Goal: Obtain resource: Obtain resource

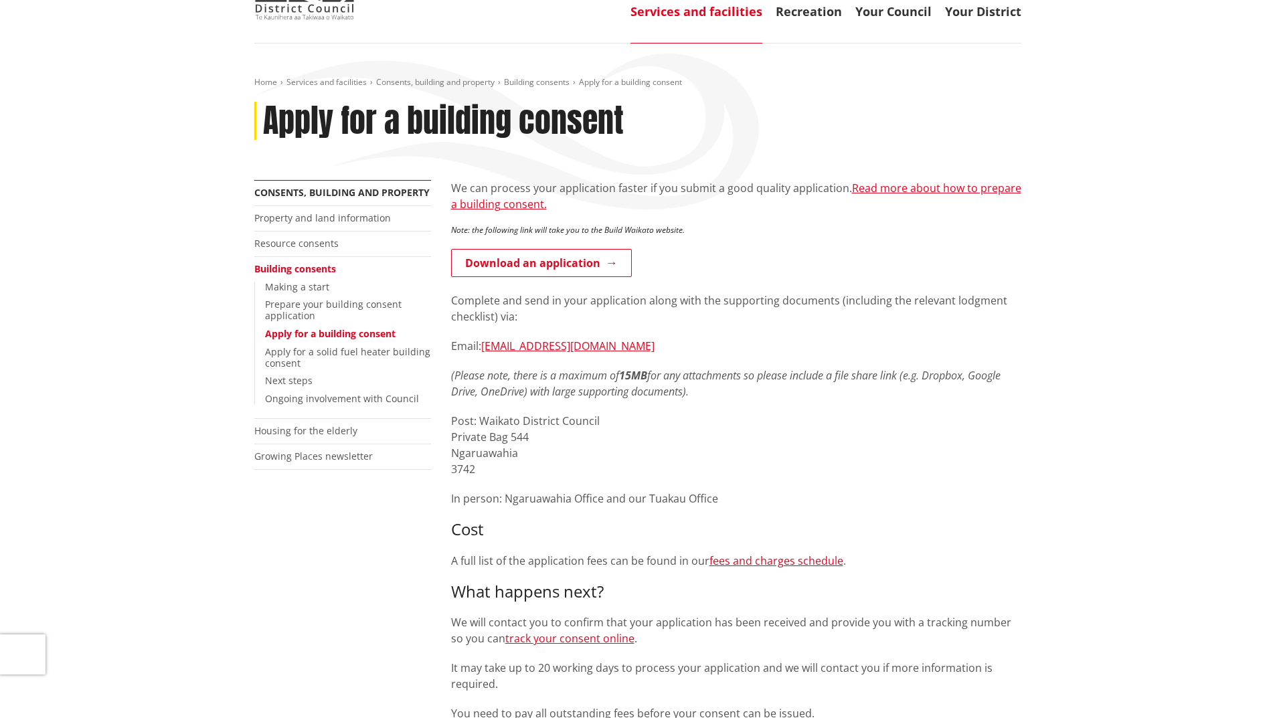
scroll to position [89, 0]
click at [935, 191] on link "Read more about how to prepare a building consent." at bounding box center [736, 197] width 570 height 31
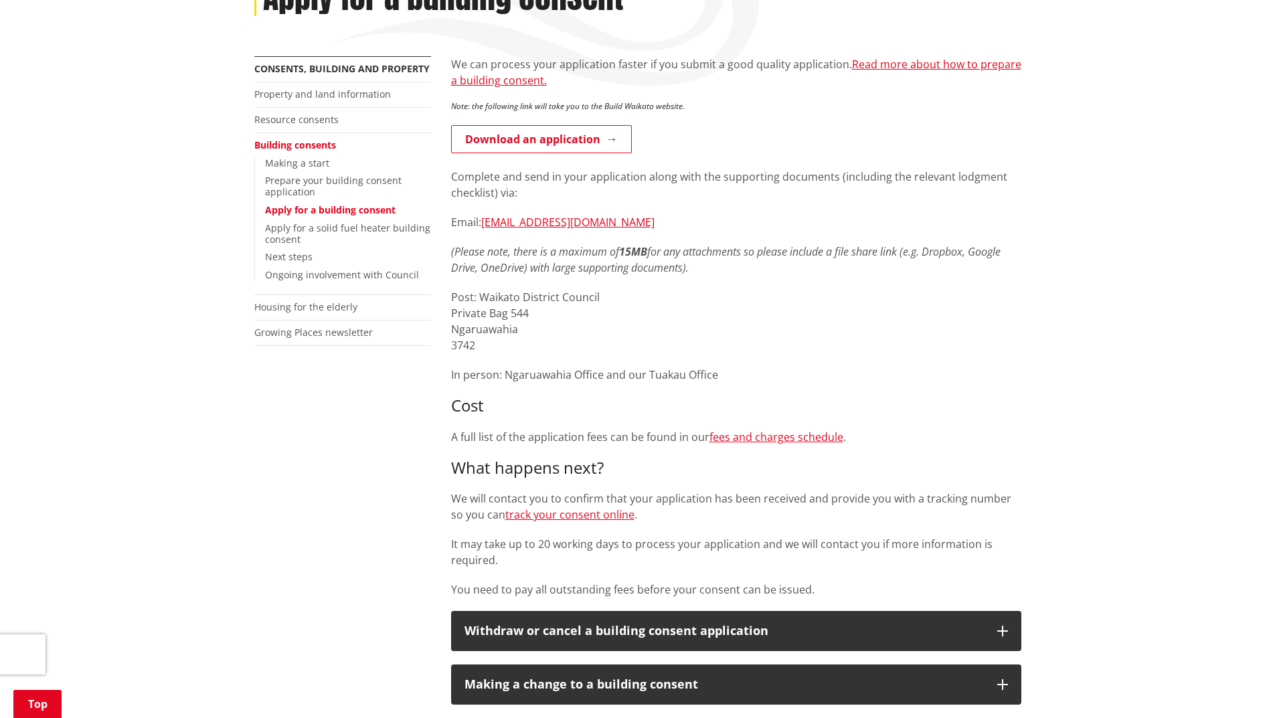
scroll to position [223, 0]
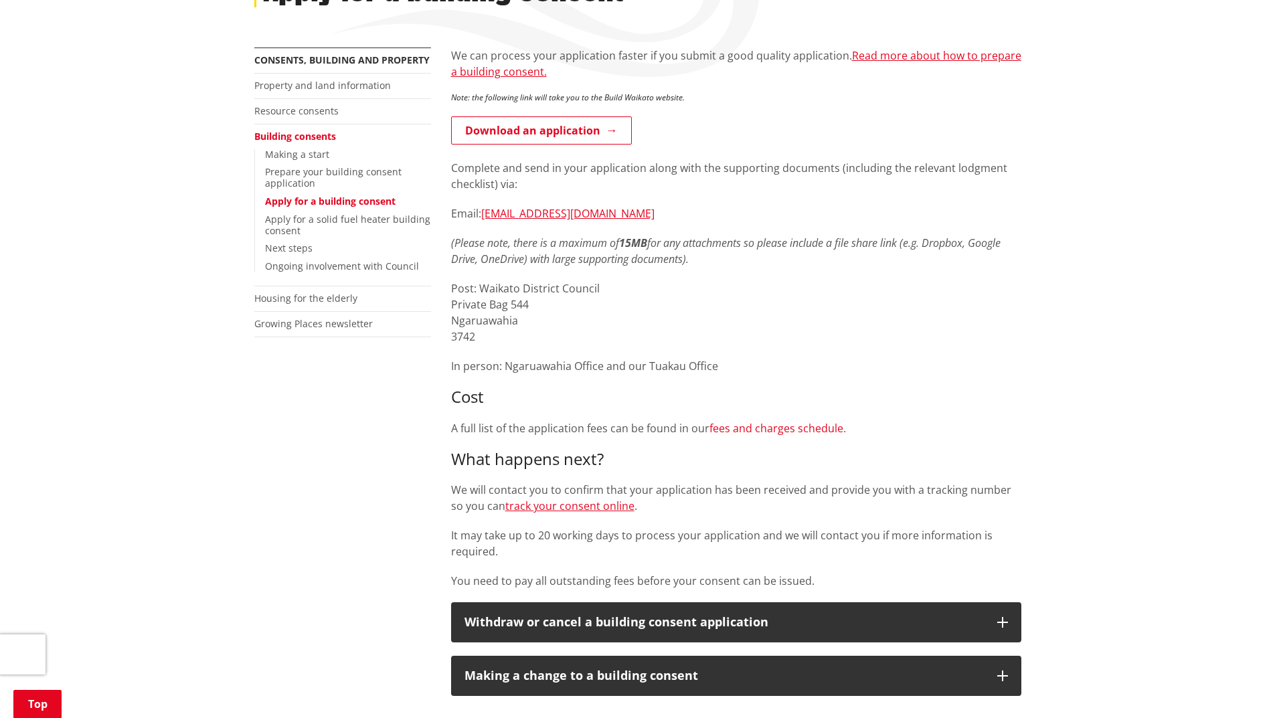
click at [806, 432] on link "fees and charges schedule" at bounding box center [776, 428] width 134 height 15
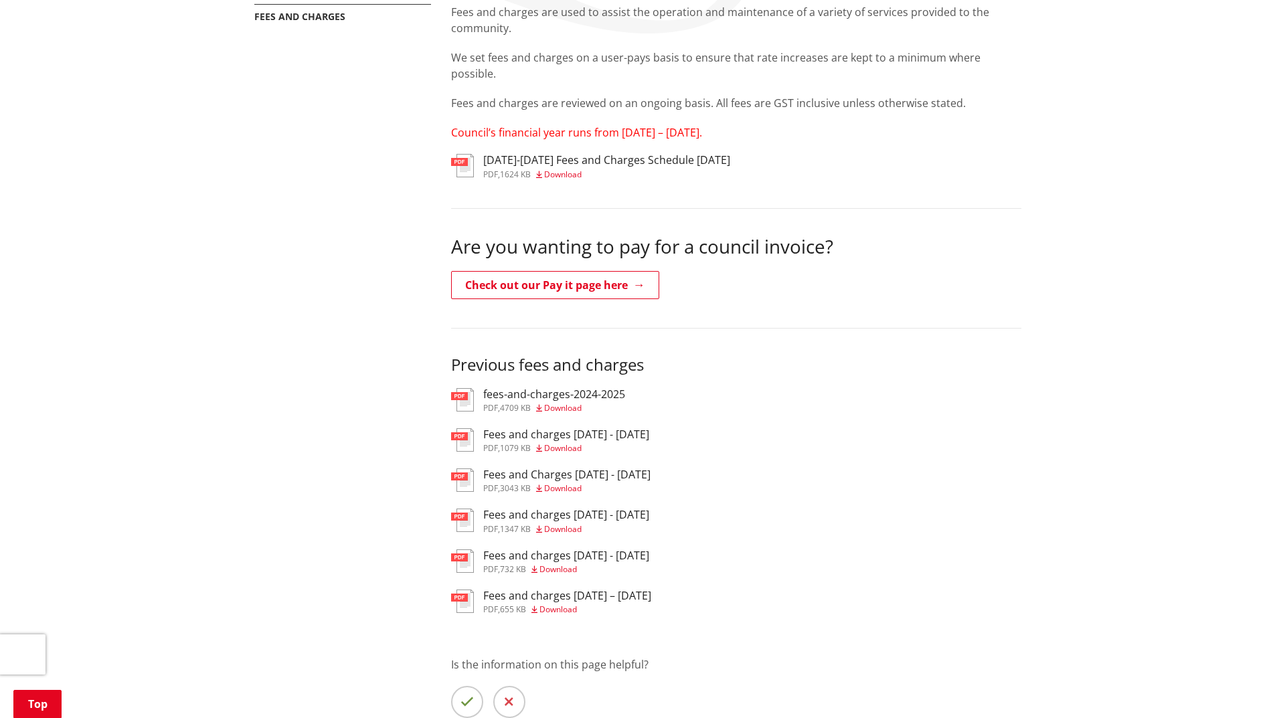
scroll to position [268, 0]
click at [594, 399] on h3 "fees-and-charges-2024-2025" at bounding box center [554, 393] width 142 height 13
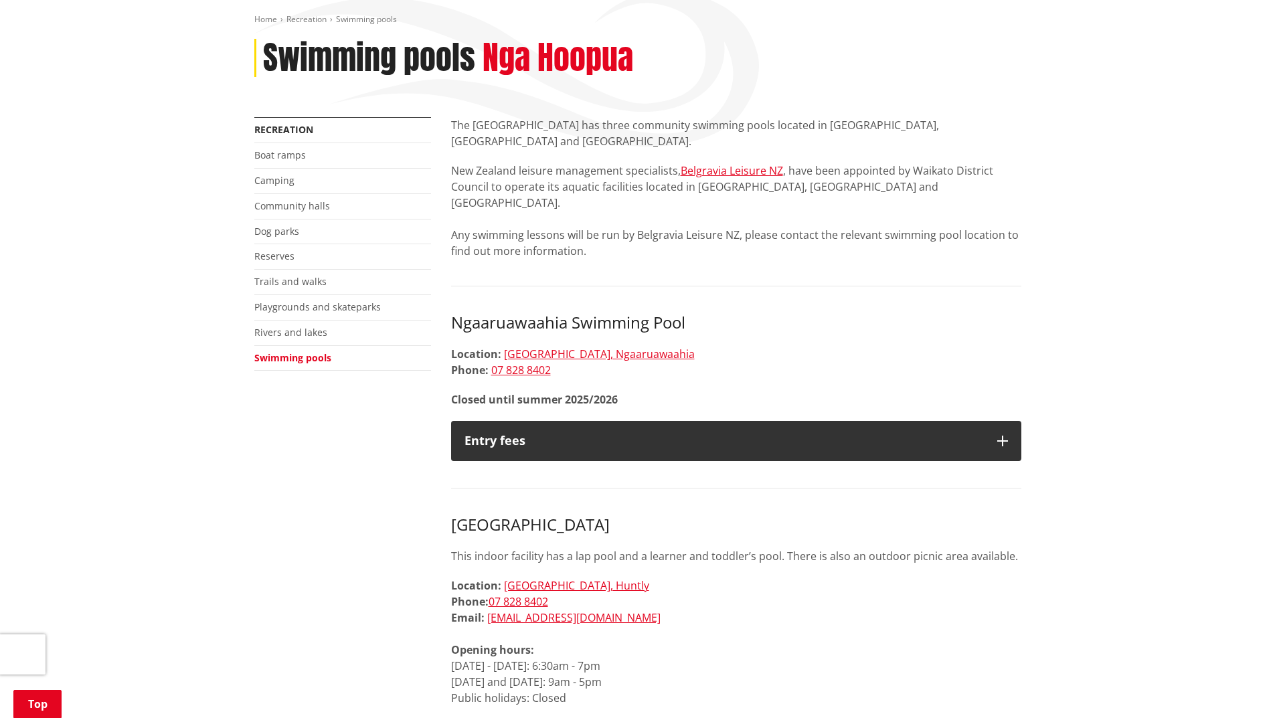
scroll to position [156, 0]
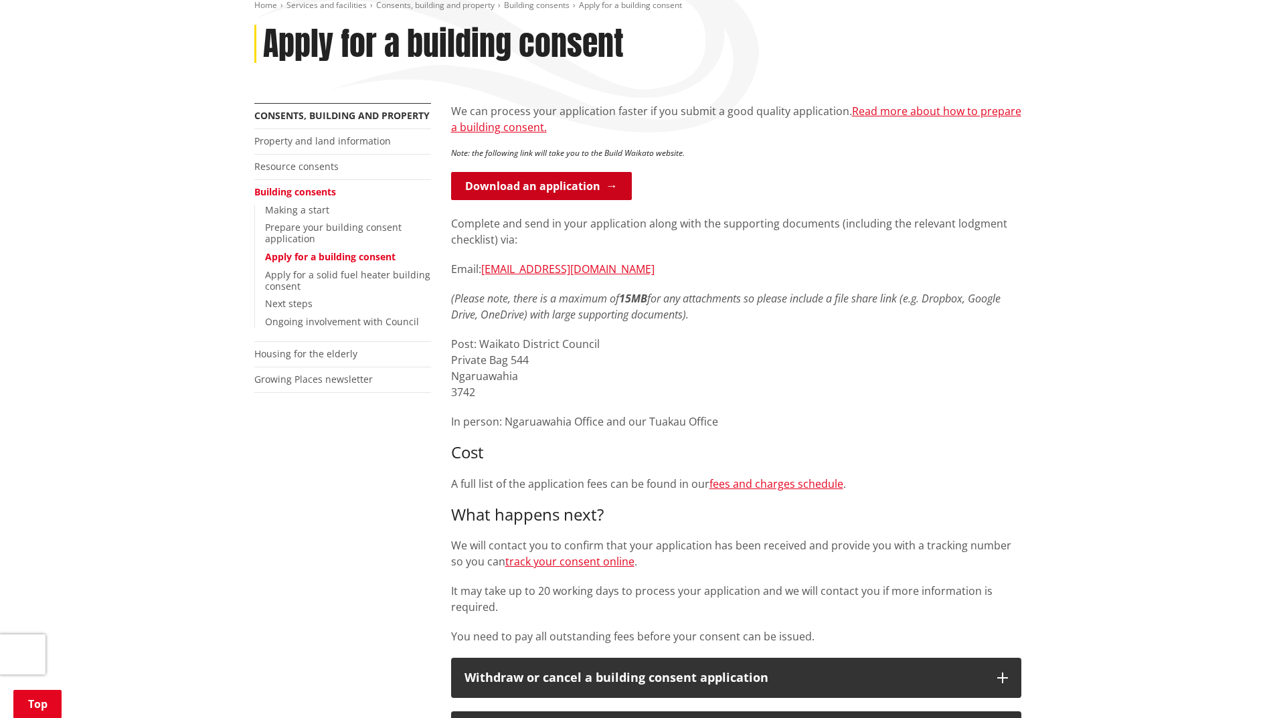
scroll to position [156, 0]
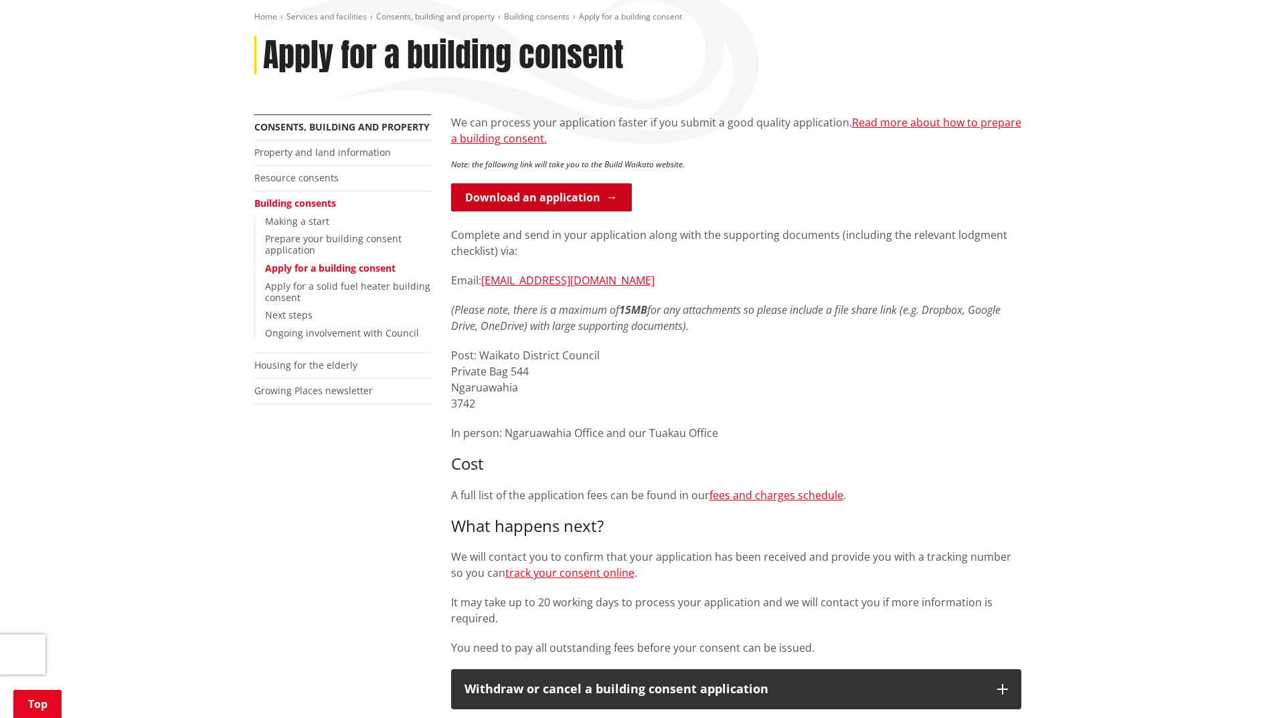
click at [596, 203] on link "Download an application" at bounding box center [541, 197] width 181 height 28
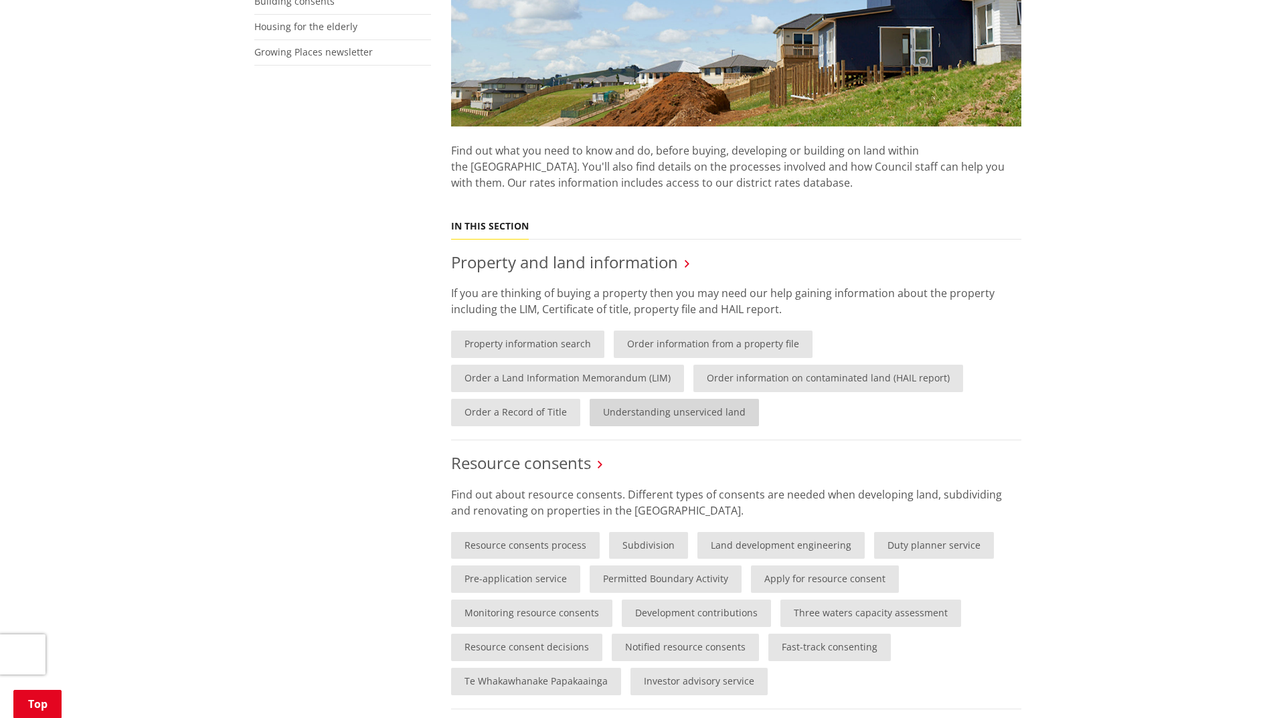
scroll to position [401, 0]
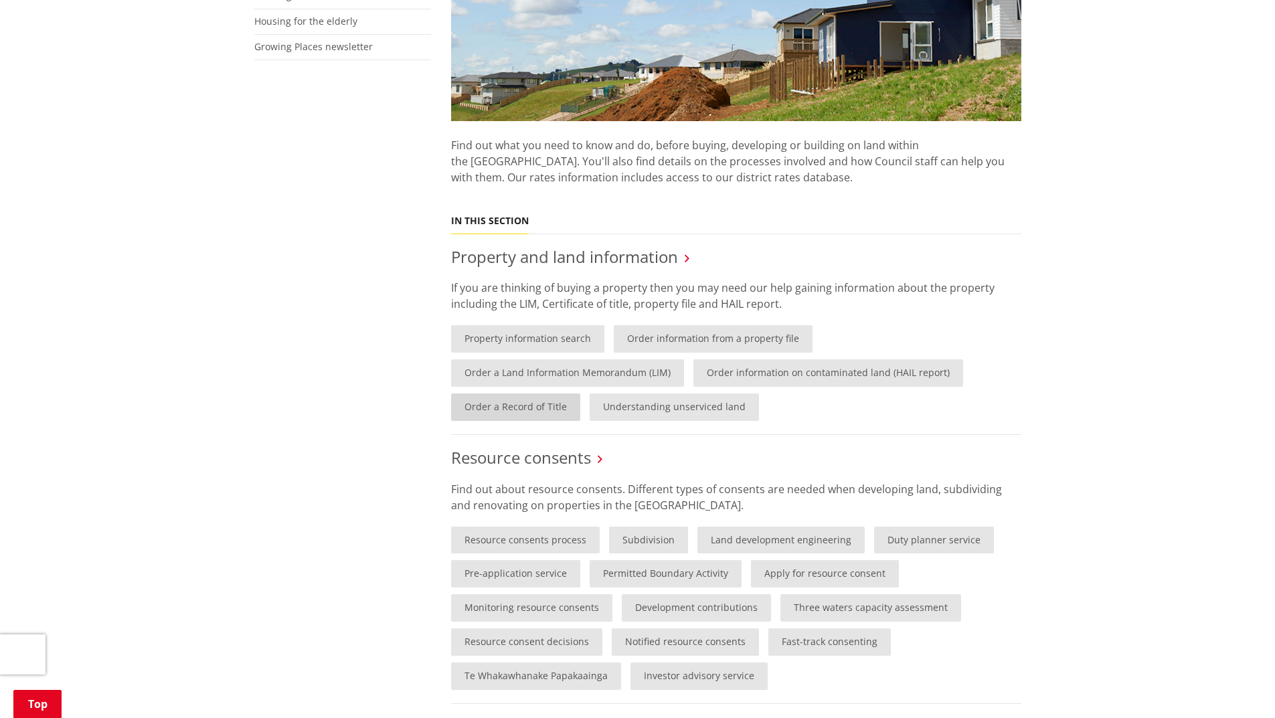
click at [533, 408] on link "Order a Record of Title" at bounding box center [515, 406] width 129 height 27
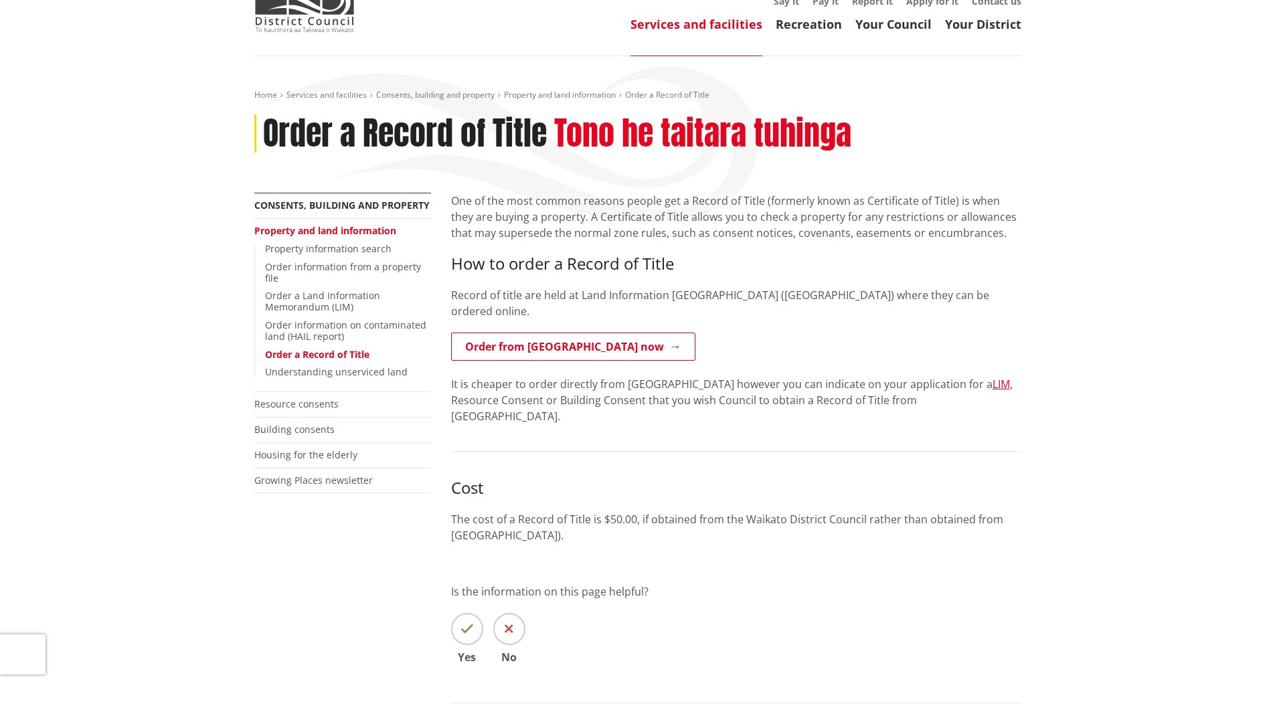
scroll to position [89, 0]
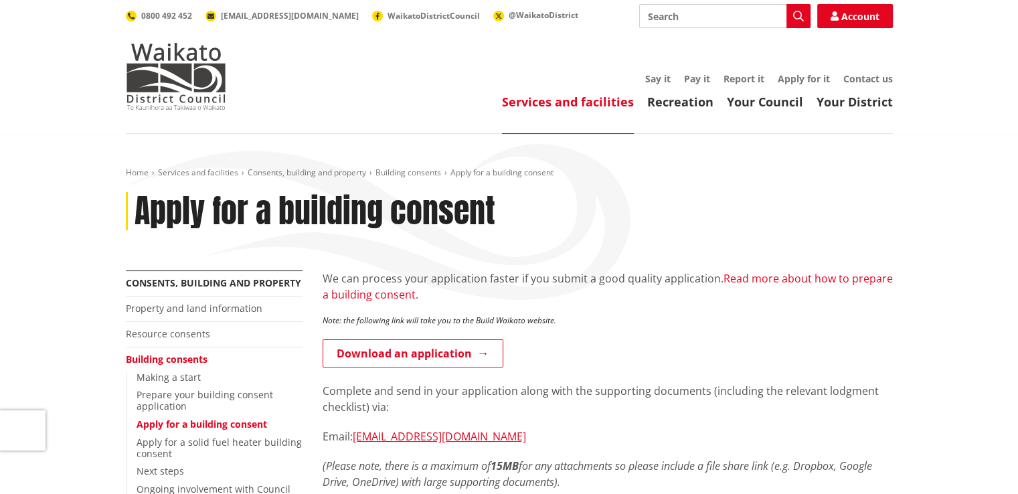
click at [743, 277] on link "Read more about how to prepare a building consent." at bounding box center [608, 286] width 570 height 31
click at [851, 18] on link "Account" at bounding box center [855, 16] width 76 height 24
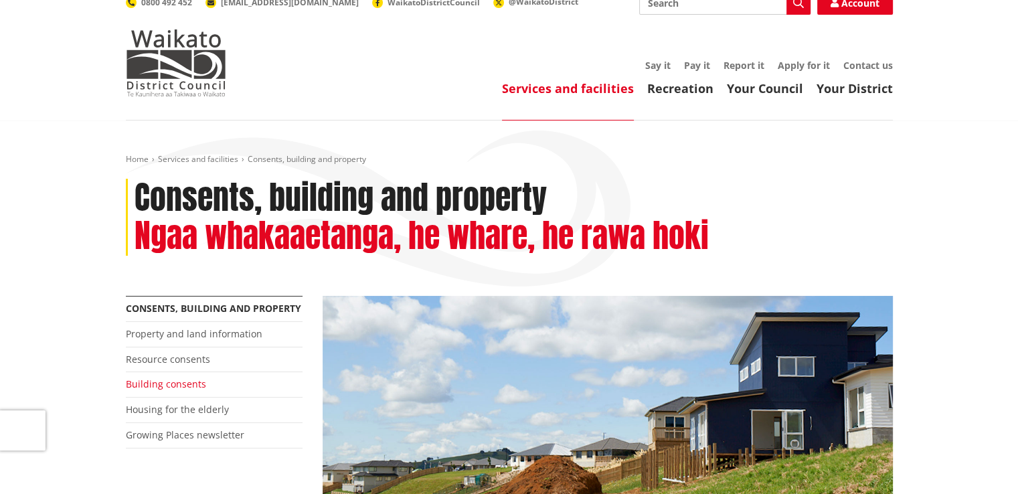
scroll to position [67, 0]
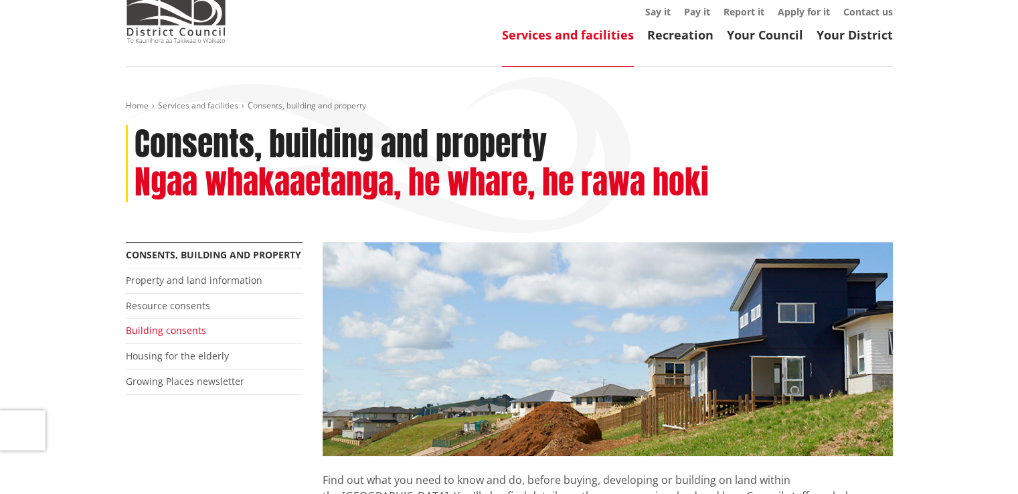
click at [197, 325] on link "Building consents" at bounding box center [166, 330] width 80 height 13
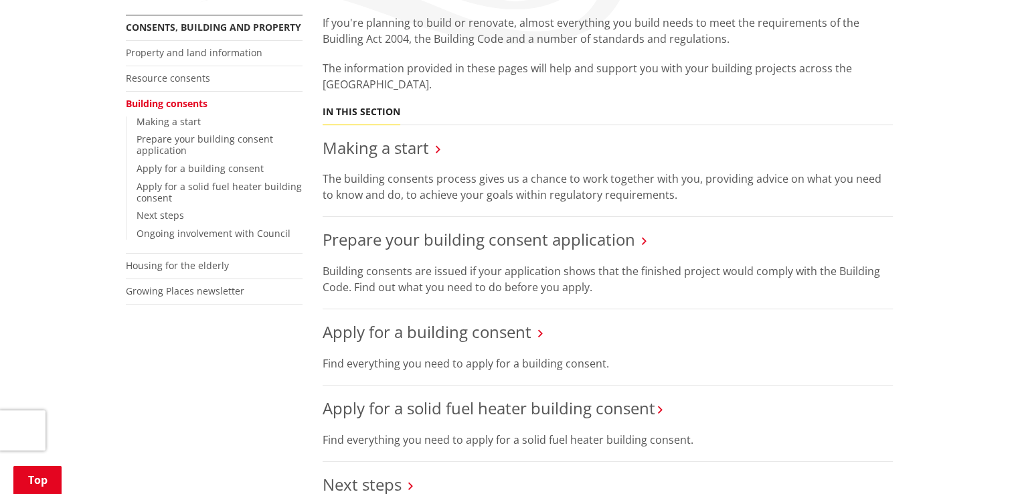
scroll to position [268, 0]
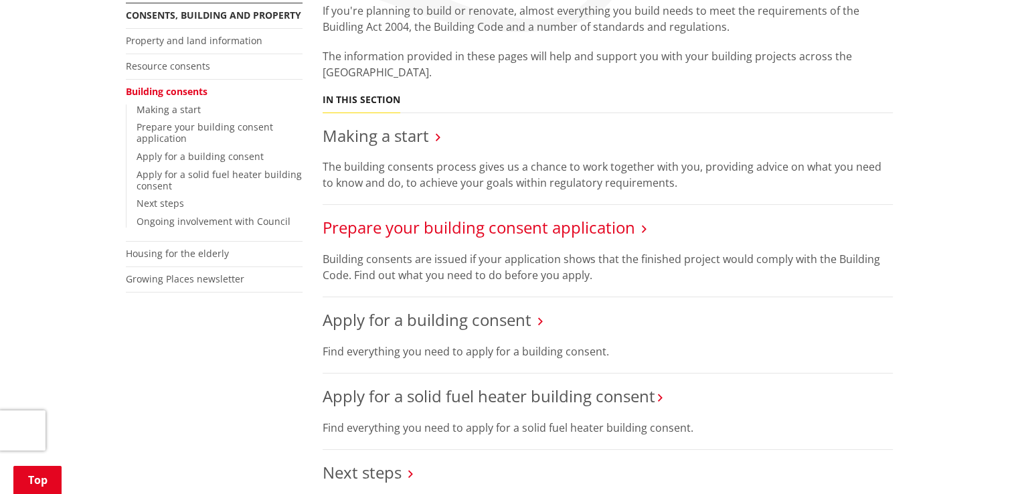
click at [462, 226] on link "Prepare your building consent application" at bounding box center [479, 227] width 312 height 22
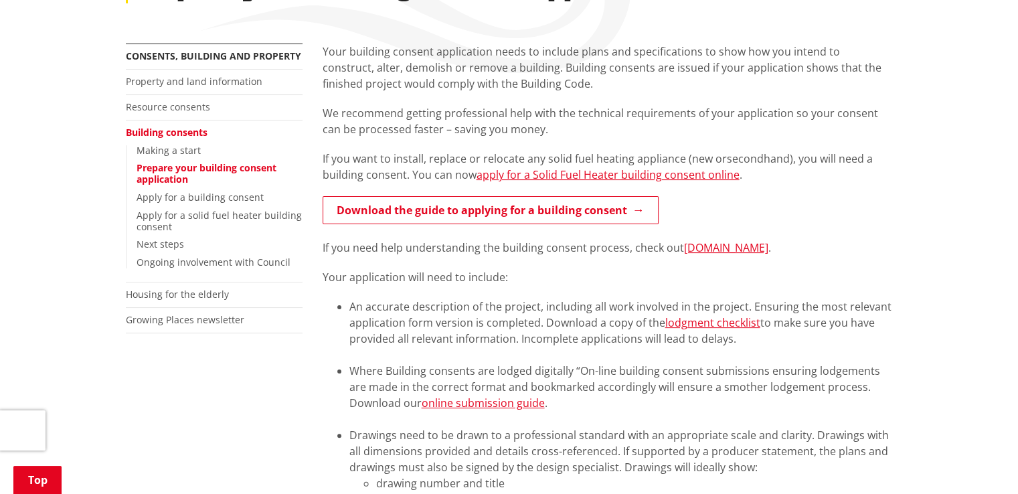
scroll to position [245, 0]
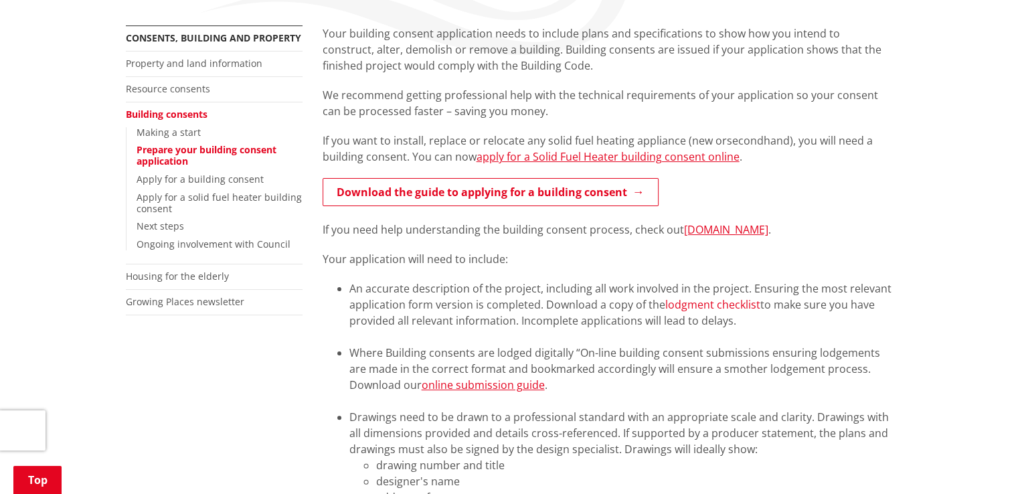
click at [678, 301] on link "lodgment checklist" at bounding box center [712, 304] width 95 height 15
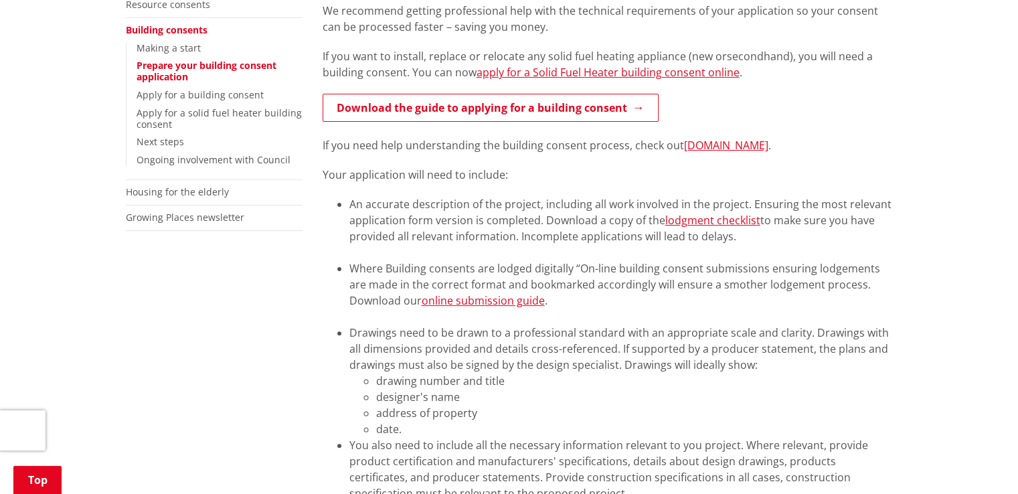
scroll to position [335, 0]
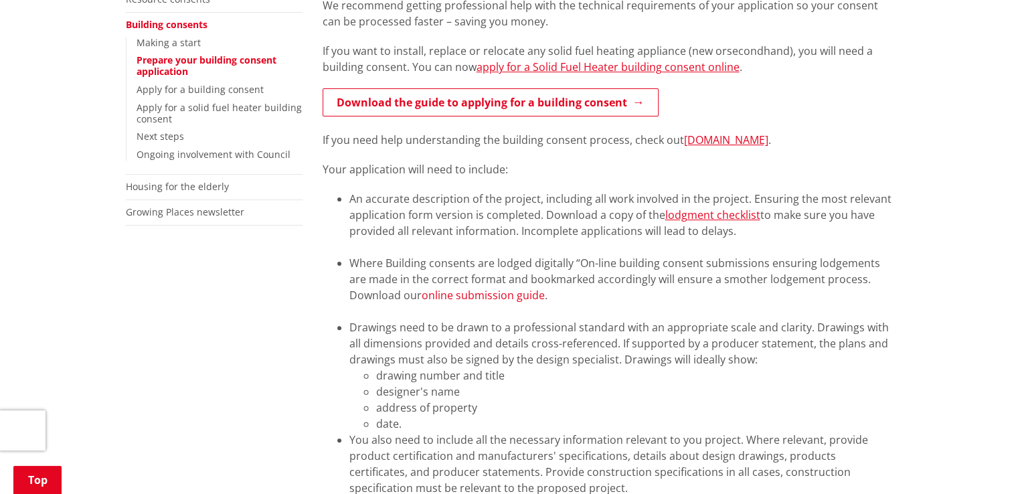
click at [476, 298] on link "online submission guide" at bounding box center [483, 295] width 123 height 15
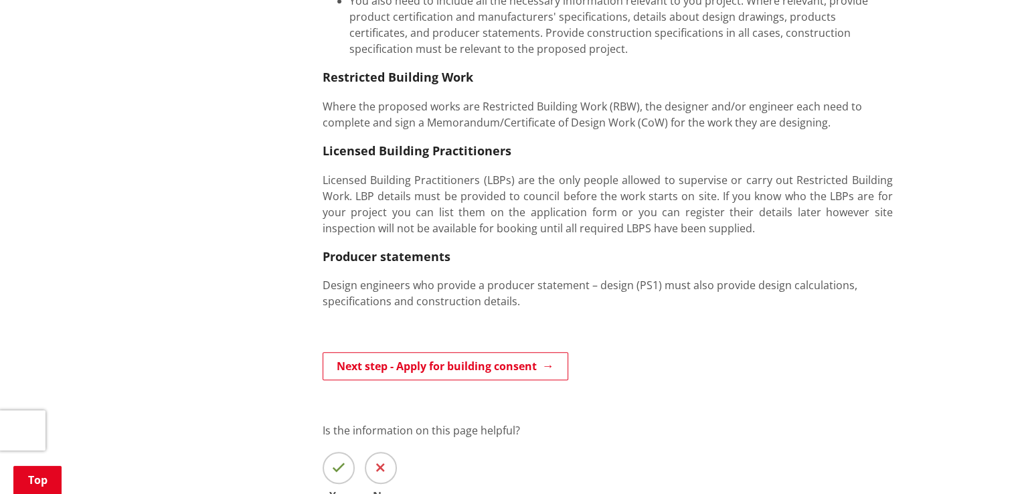
scroll to position [780, 0]
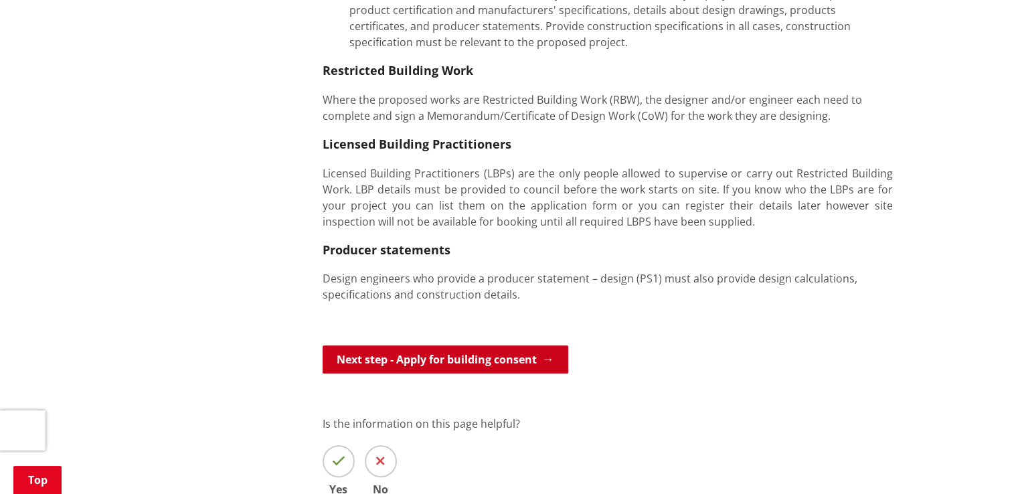
click at [473, 362] on link "Next step - Apply for building consent" at bounding box center [446, 359] width 246 height 28
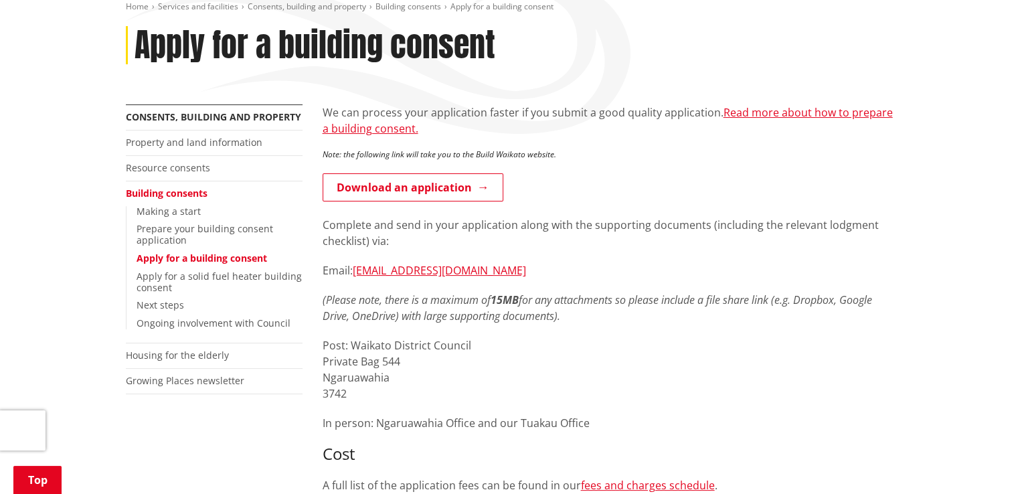
scroll to position [156, 0]
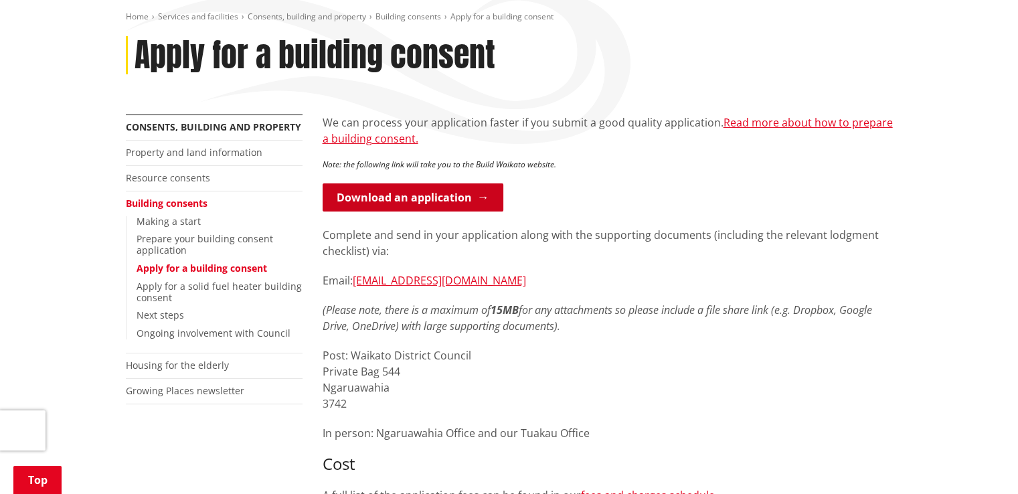
click at [450, 204] on link "Download an application" at bounding box center [413, 197] width 181 height 28
